Goal: Information Seeking & Learning: Learn about a topic

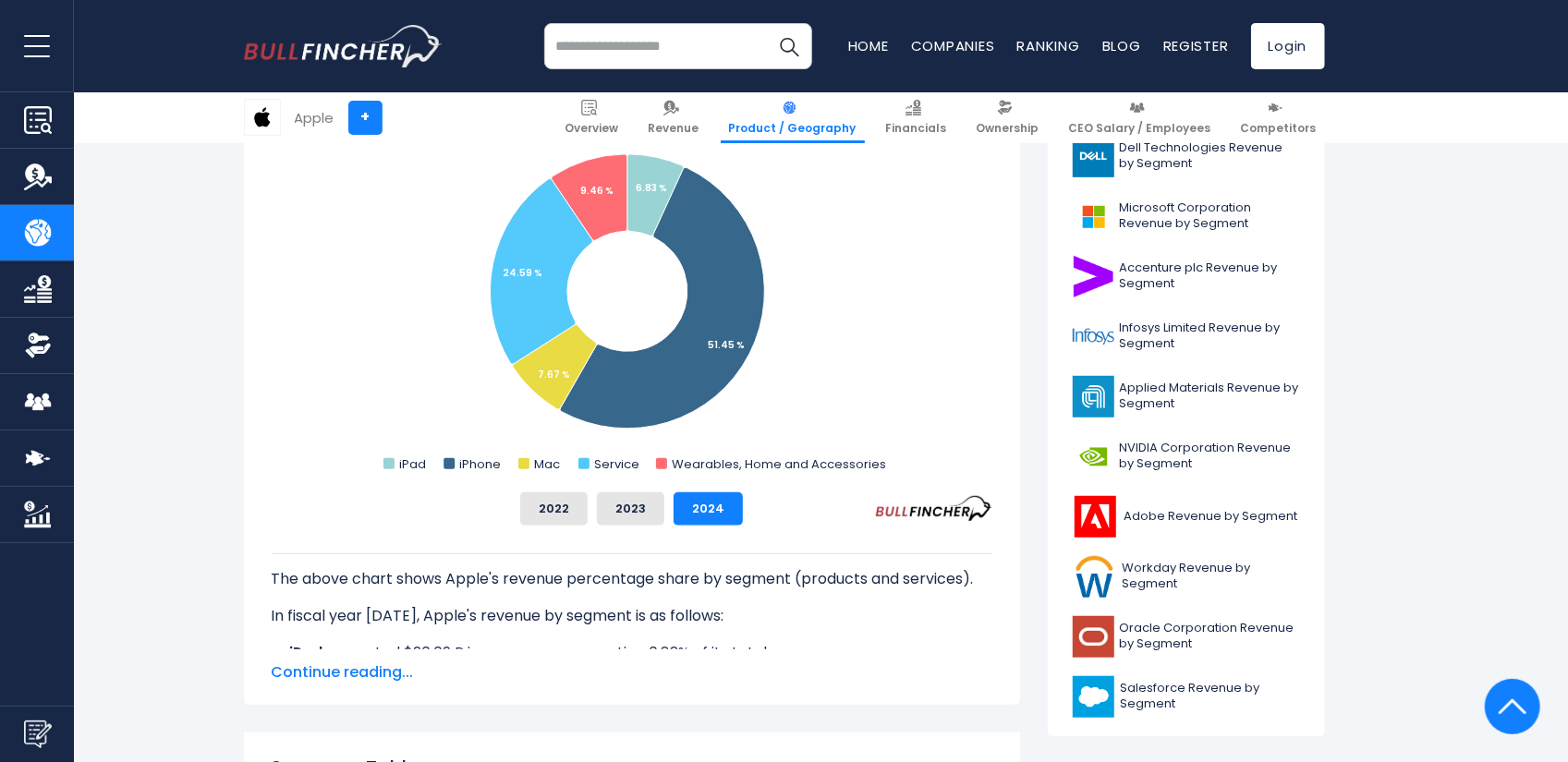
scroll to position [647, 0]
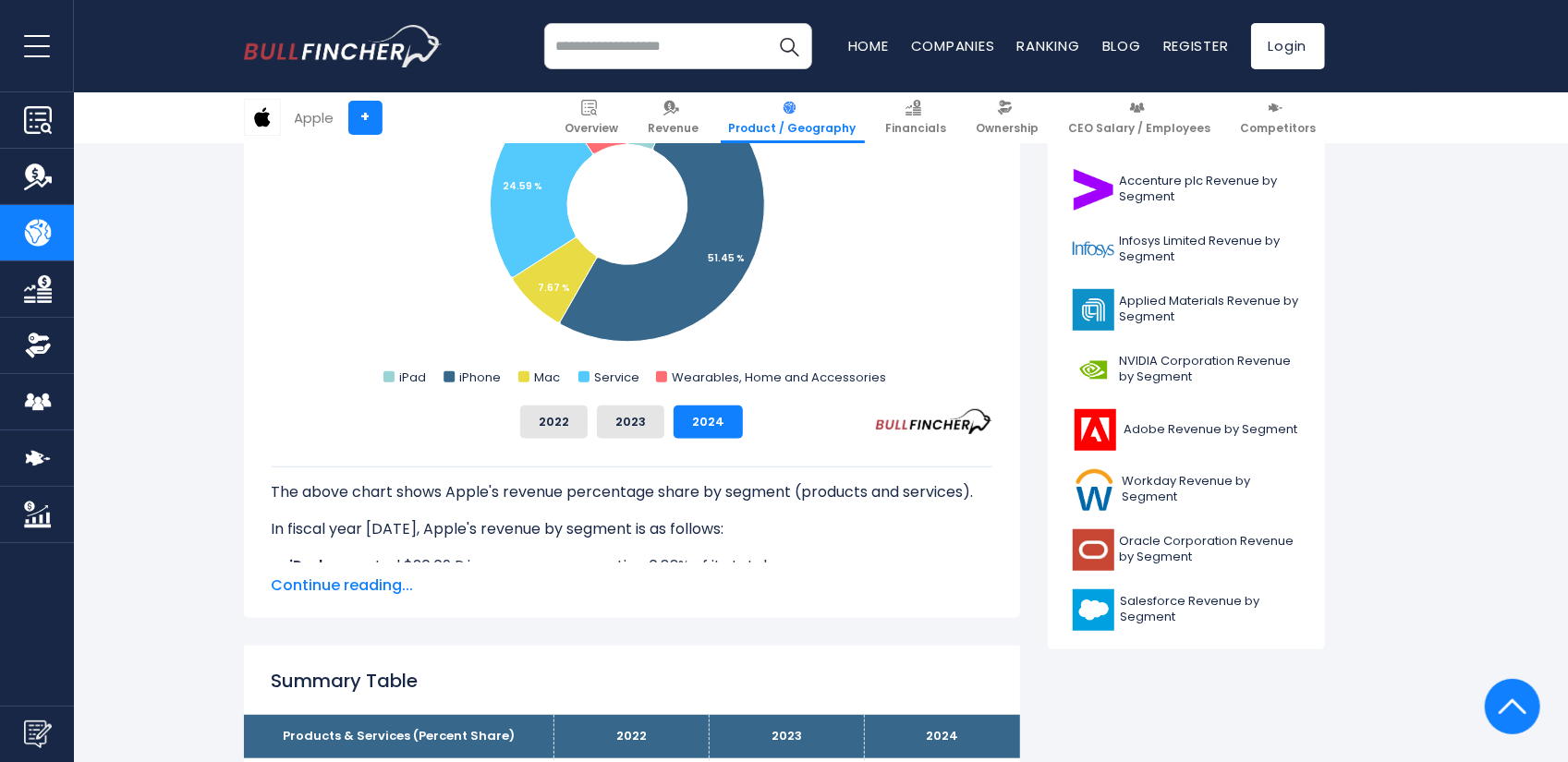
click at [371, 581] on span "Continue reading..." at bounding box center [632, 585] width 721 height 23
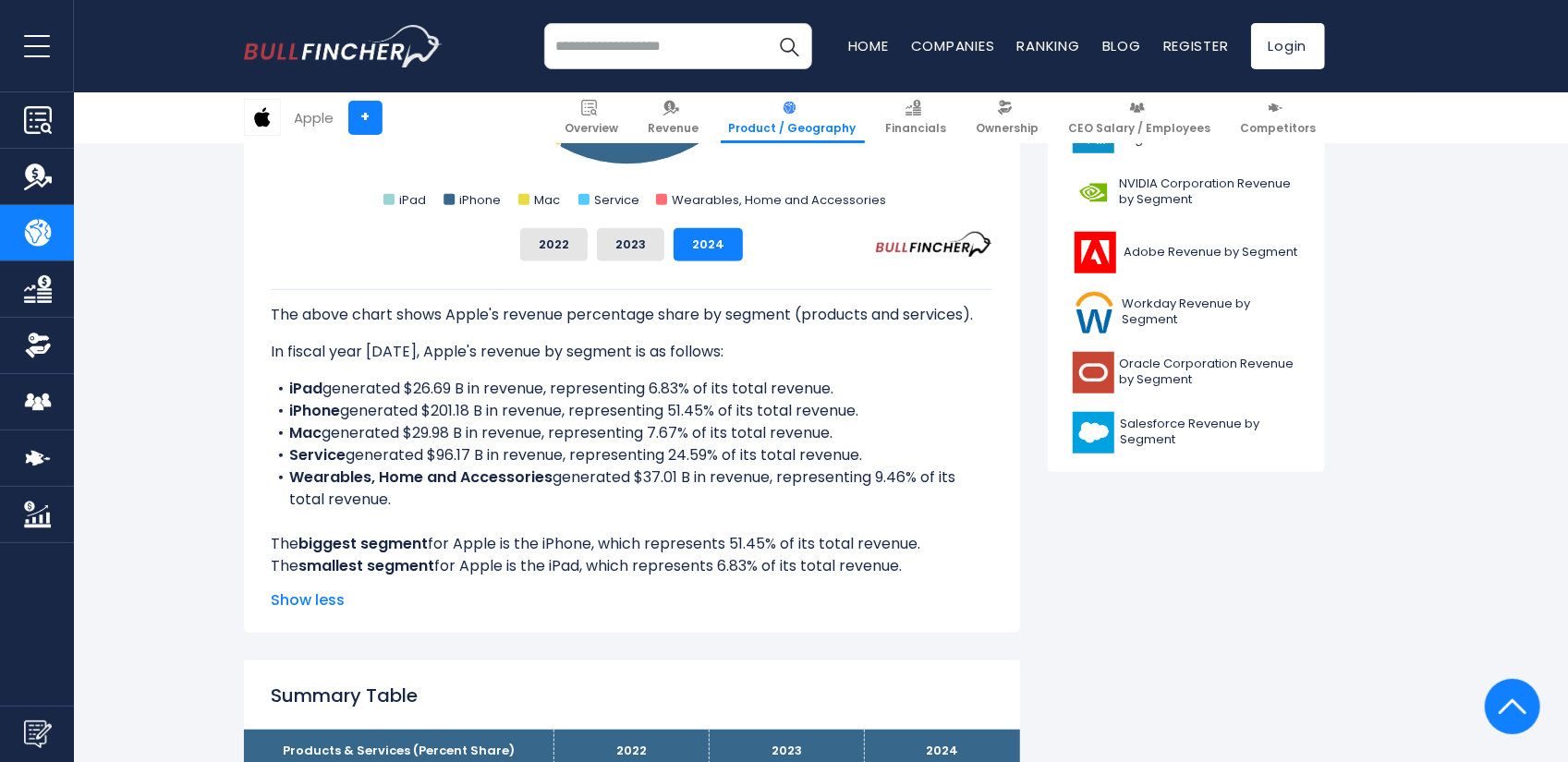
scroll to position [832, 0]
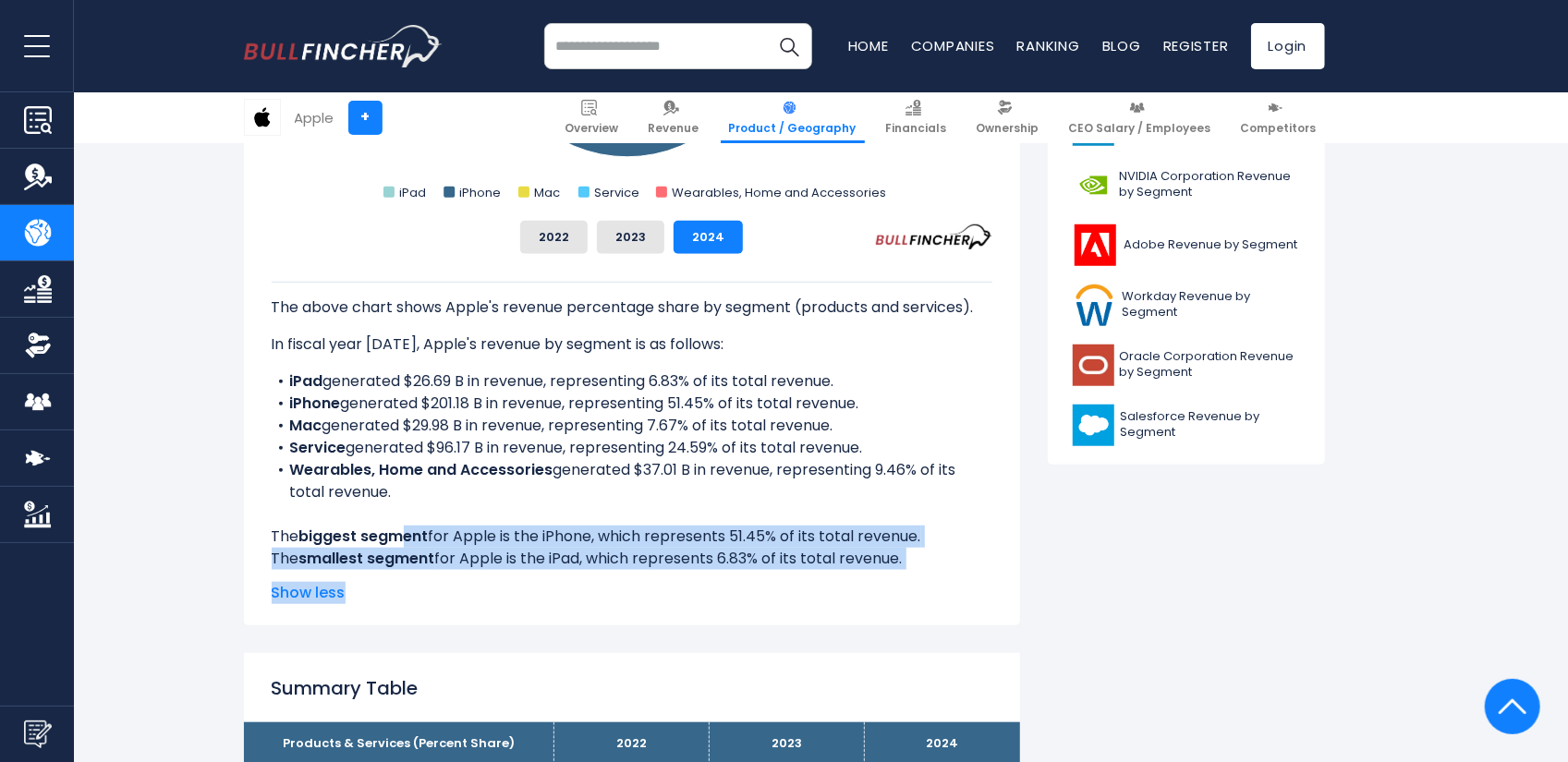
drag, startPoint x: 438, startPoint y: 541, endPoint x: 854, endPoint y: 570, distance: 417.0
click at [854, 570] on div "The above chart shows Apple's revenue percentage share by segment (products and…" at bounding box center [632, 429] width 721 height 350
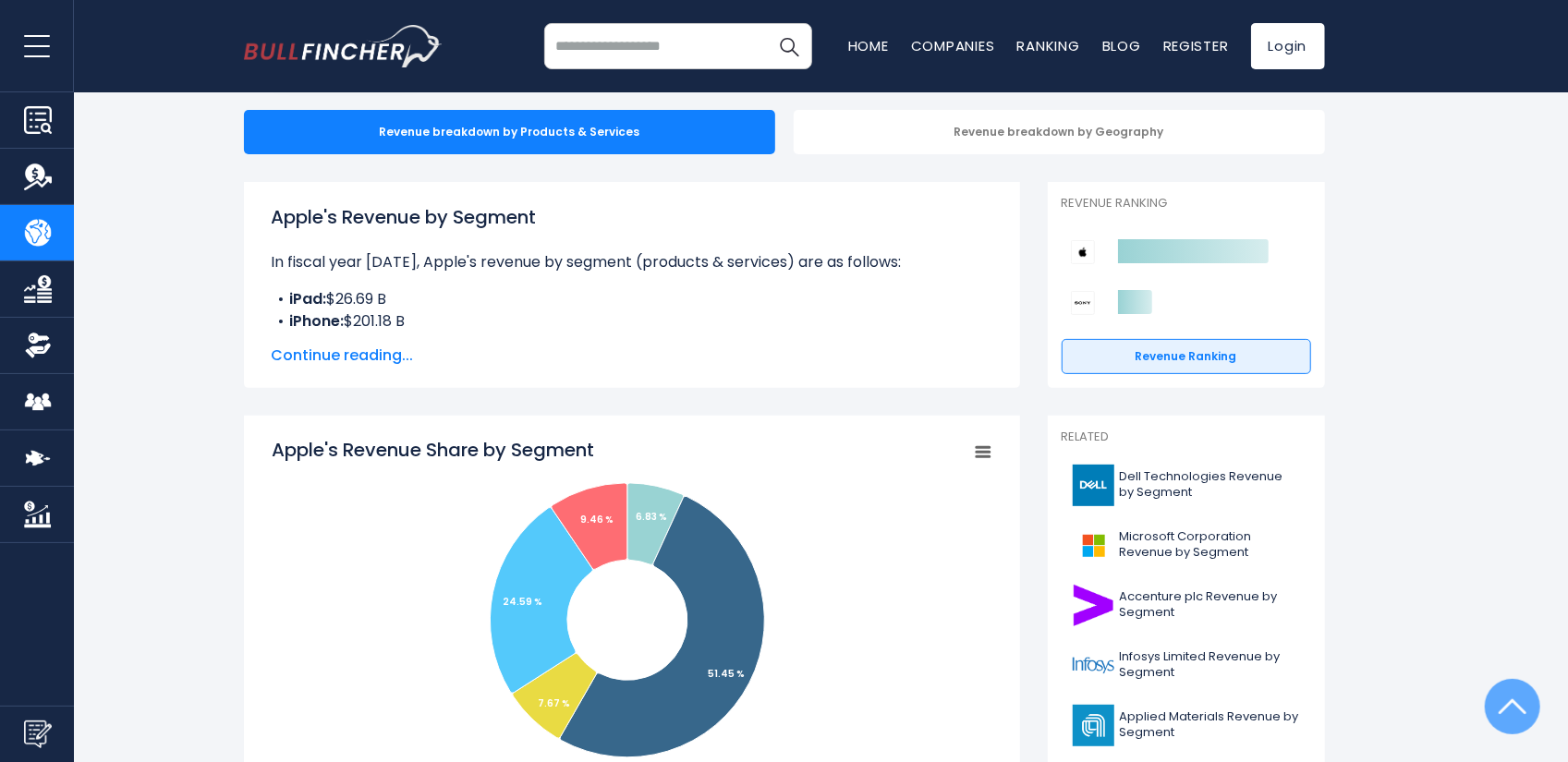
scroll to position [0, 0]
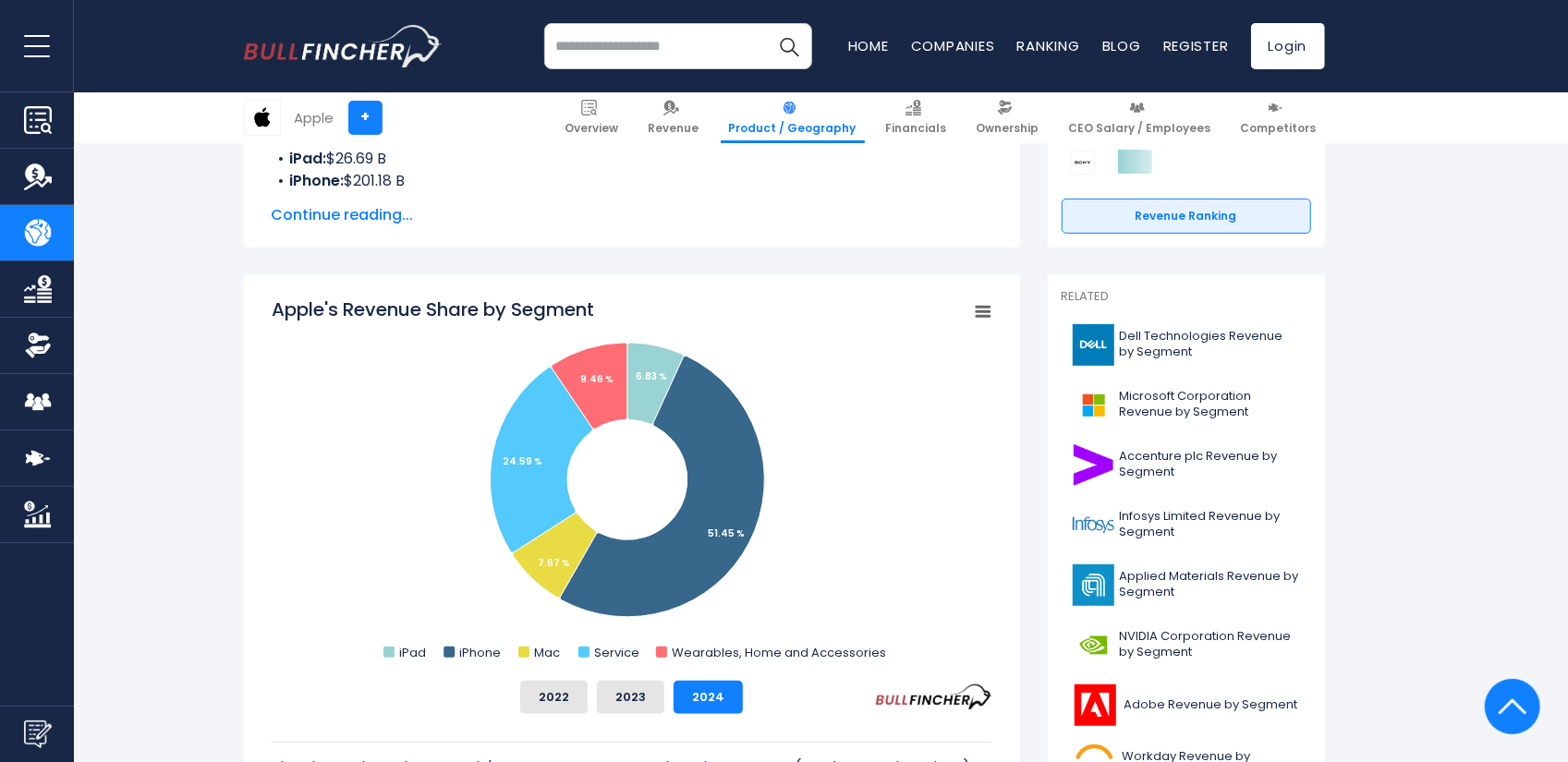
scroll to position [370, 0]
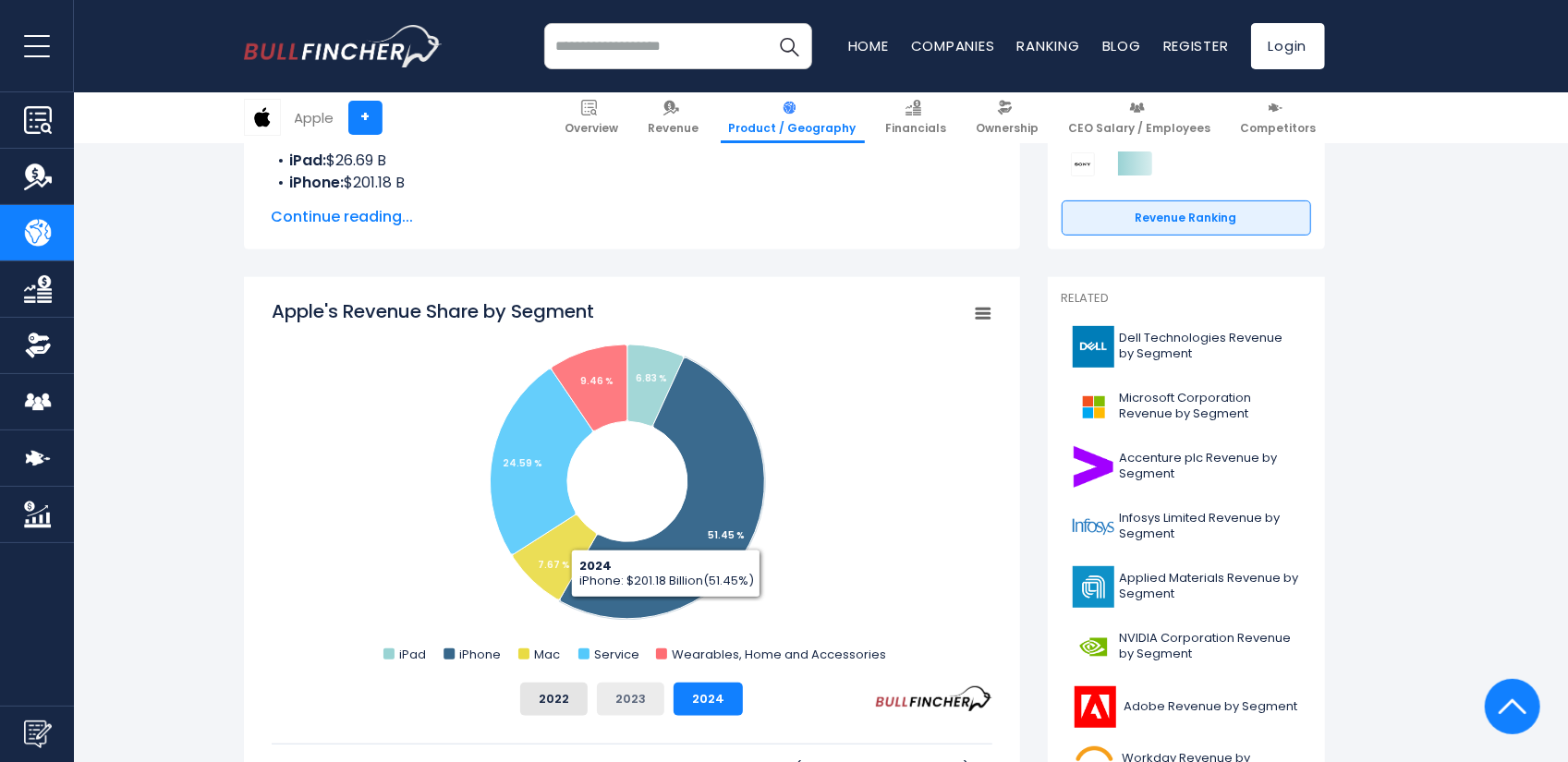
click at [627, 694] on button "2023" at bounding box center [631, 699] width 68 height 33
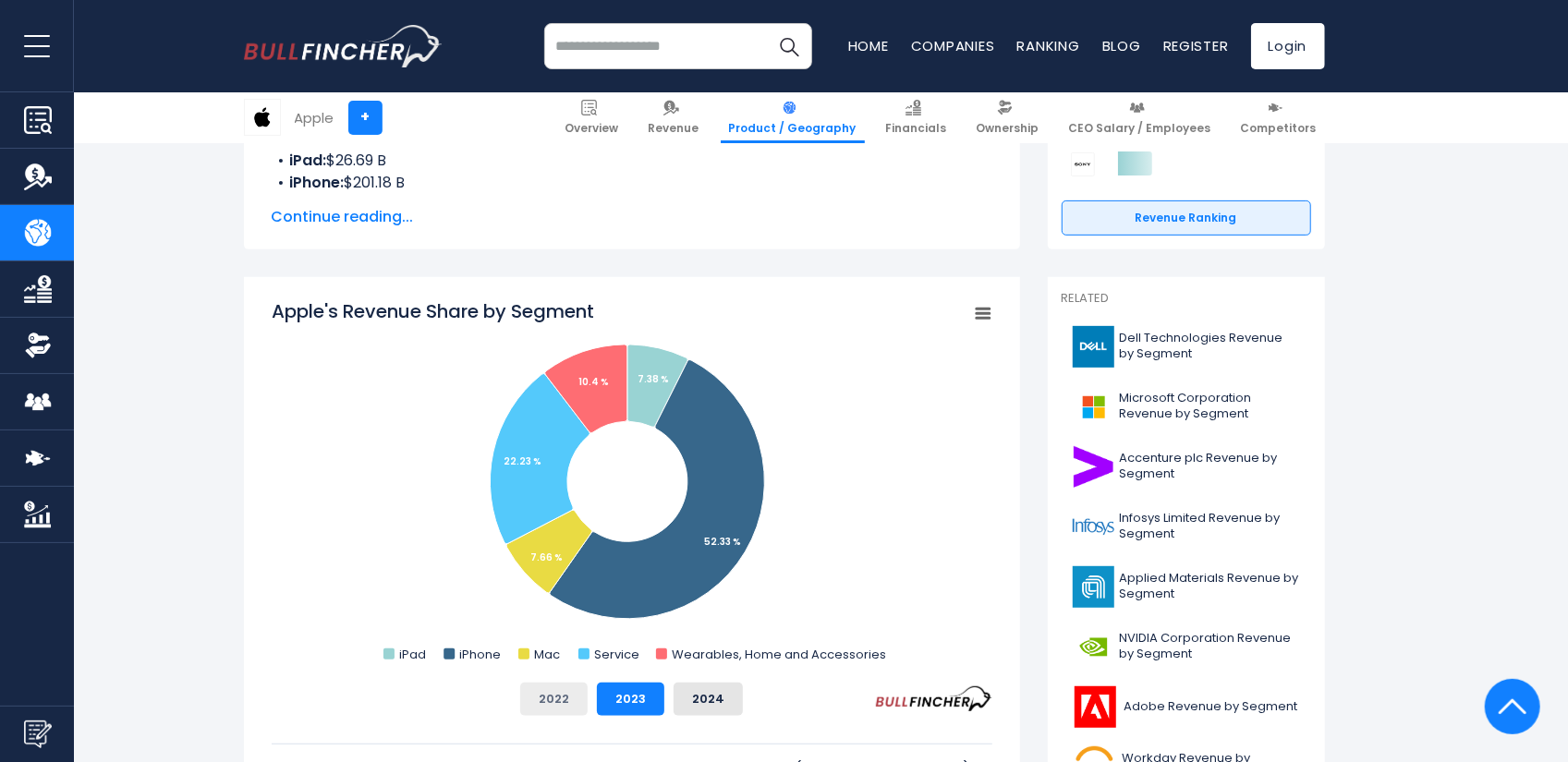
click at [558, 697] on button "2022" at bounding box center [554, 699] width 68 height 33
click at [696, 698] on button "2024" at bounding box center [708, 699] width 69 height 33
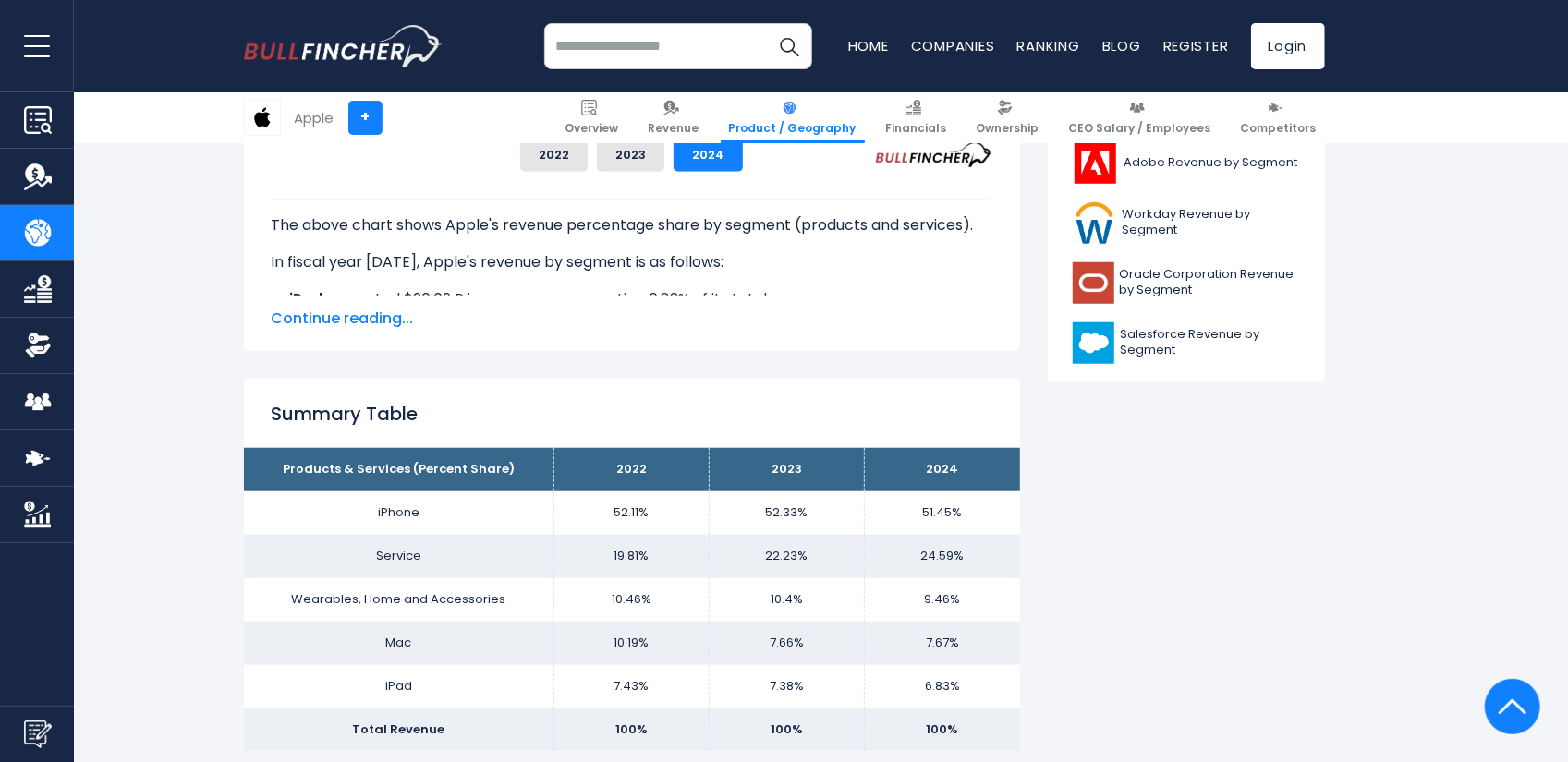
scroll to position [1016, 0]
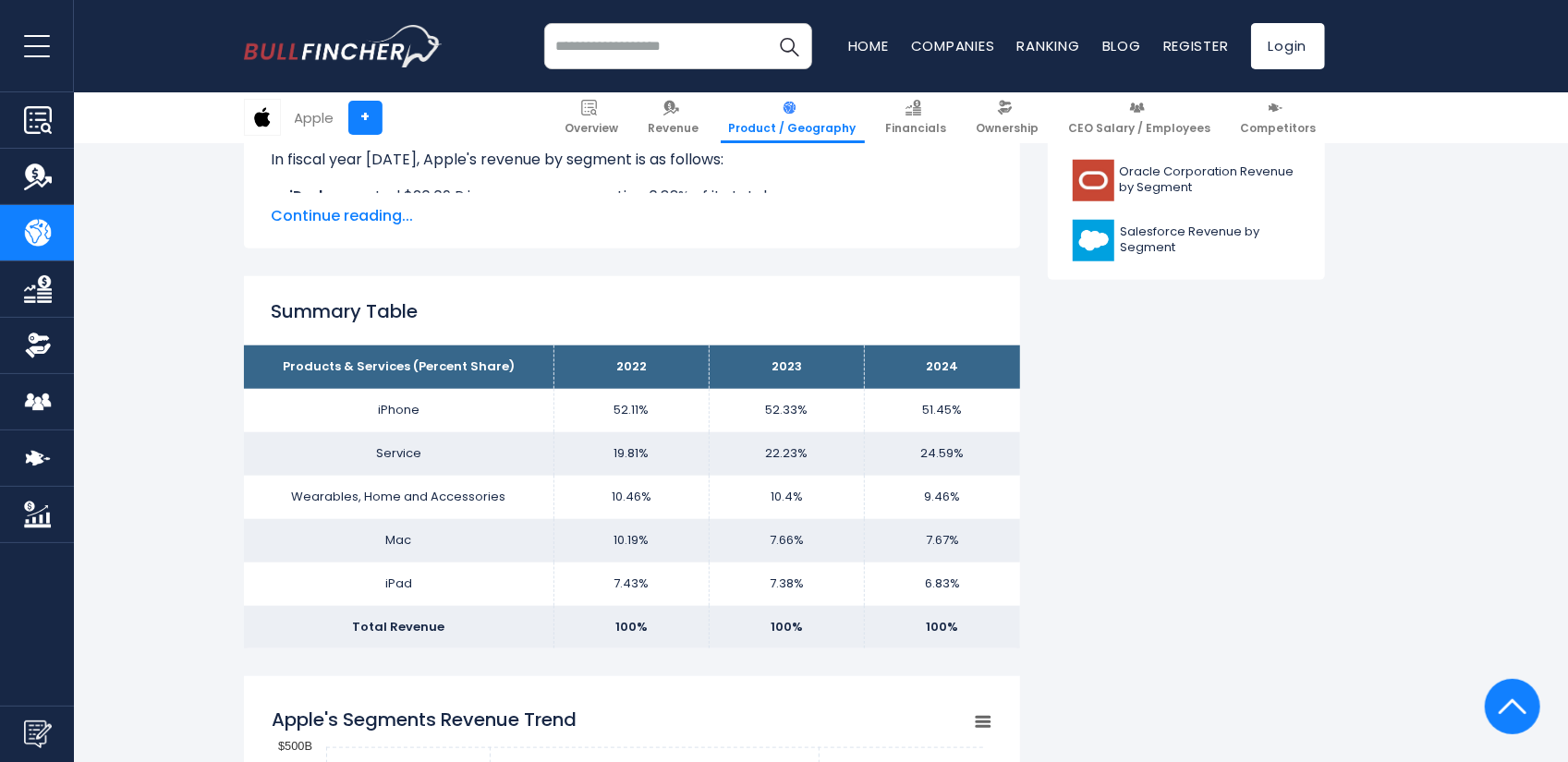
click at [343, 221] on span "Continue reading..." at bounding box center [632, 216] width 721 height 23
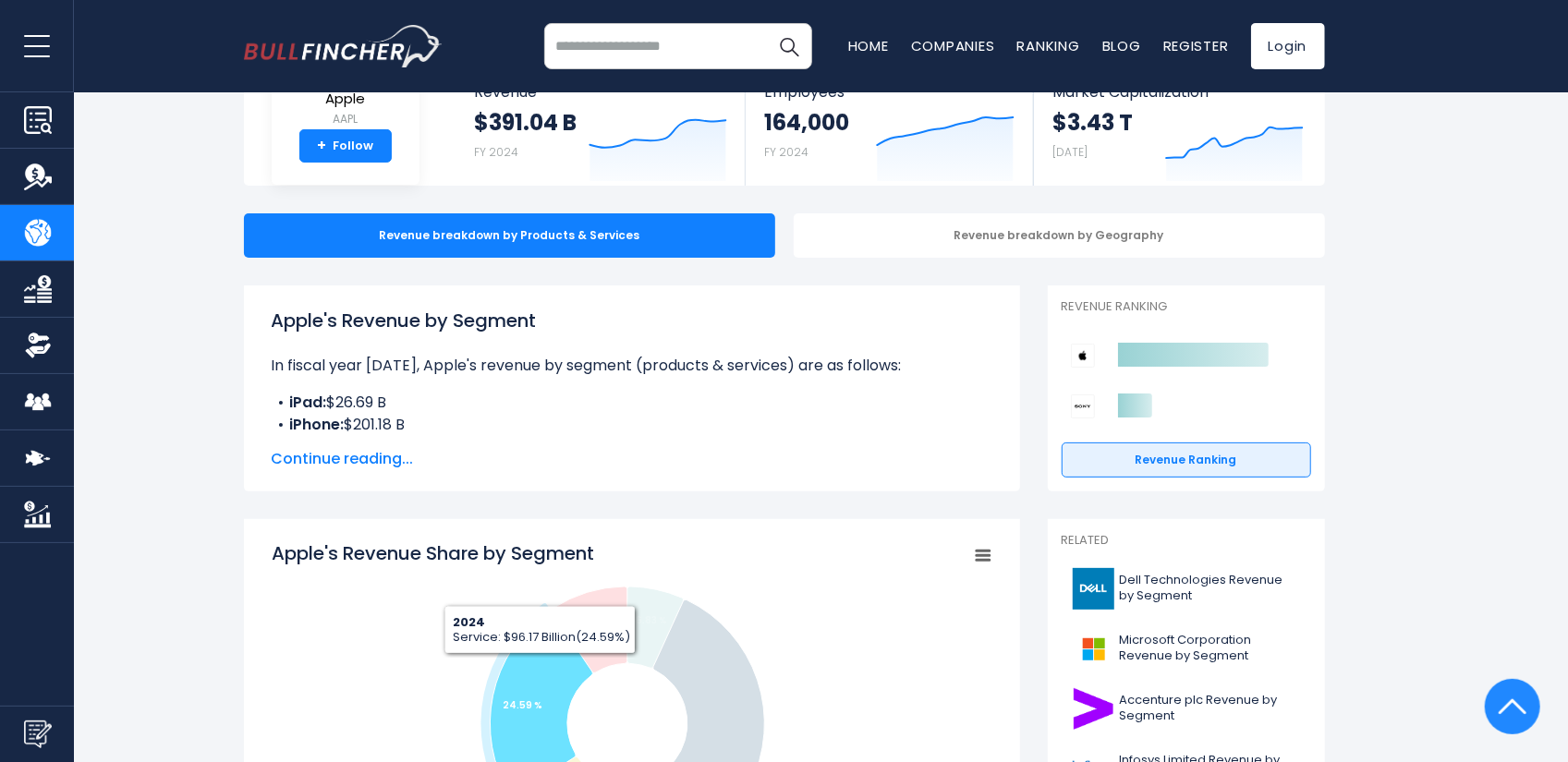
scroll to position [0, 0]
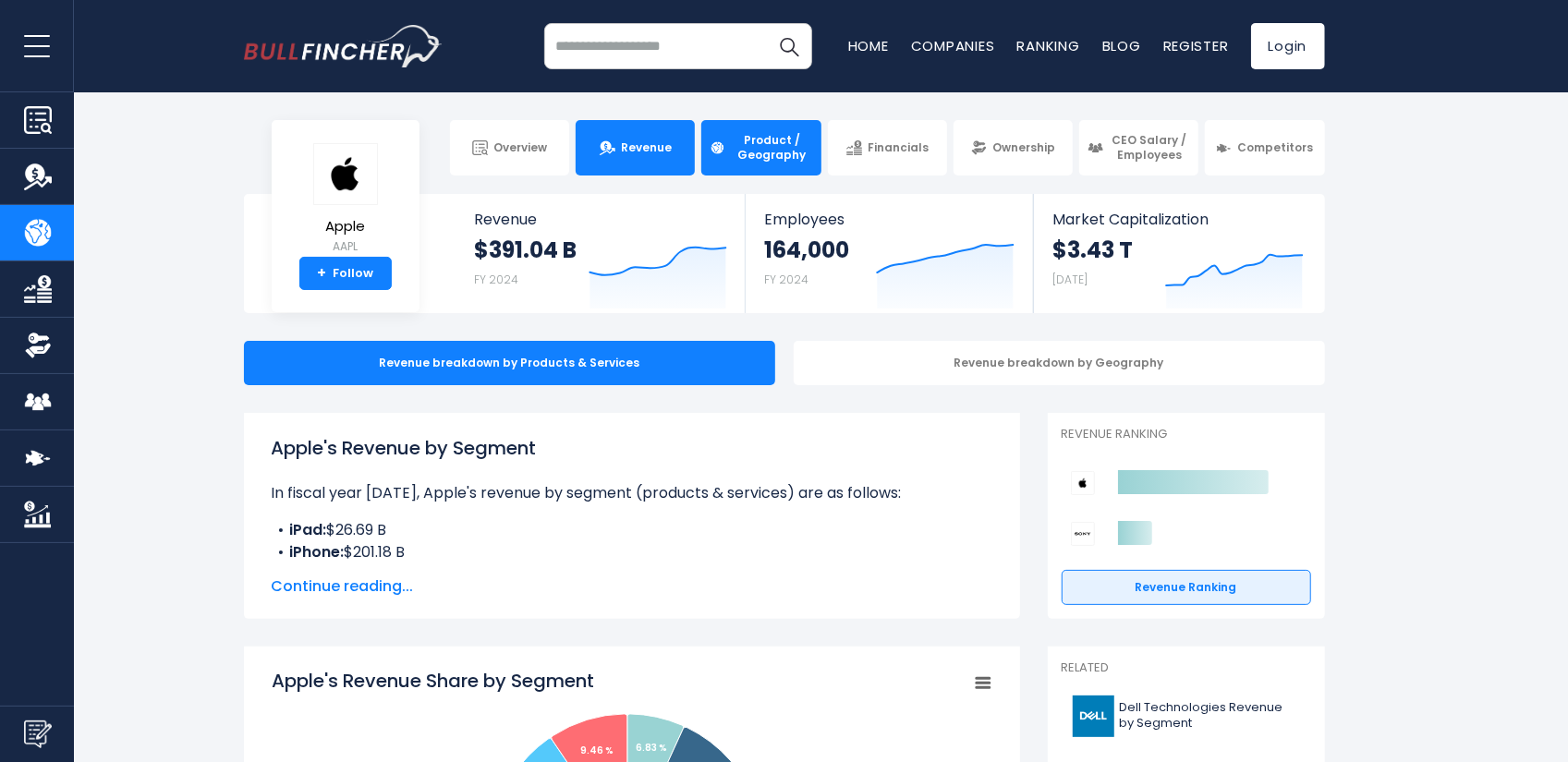
click at [652, 166] on link "Revenue" at bounding box center [634, 147] width 119 height 55
click at [381, 272] on link "+ Follow" at bounding box center [345, 273] width 92 height 33
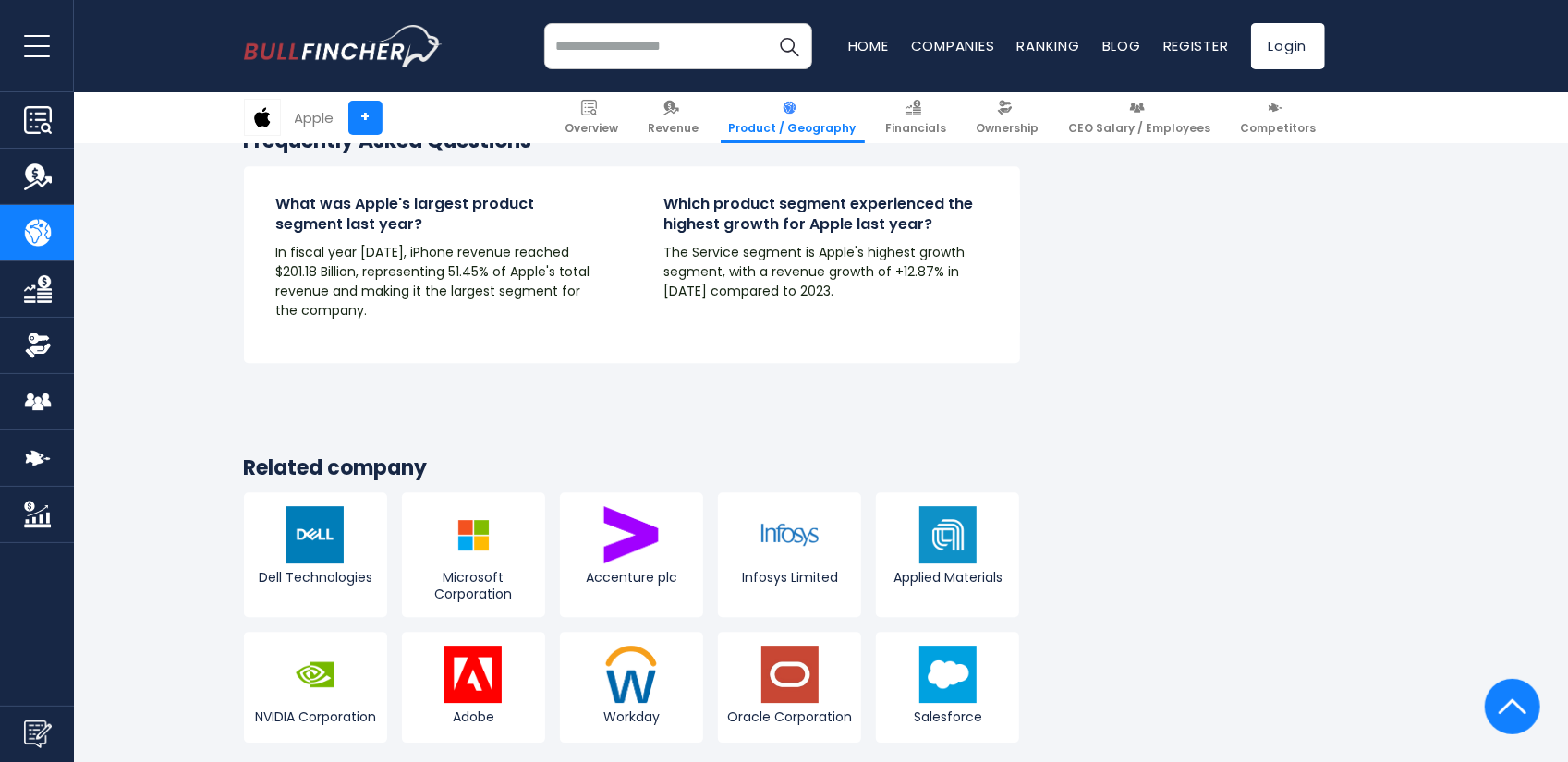
scroll to position [3418, 0]
